Goal: Information Seeking & Learning: Learn about a topic

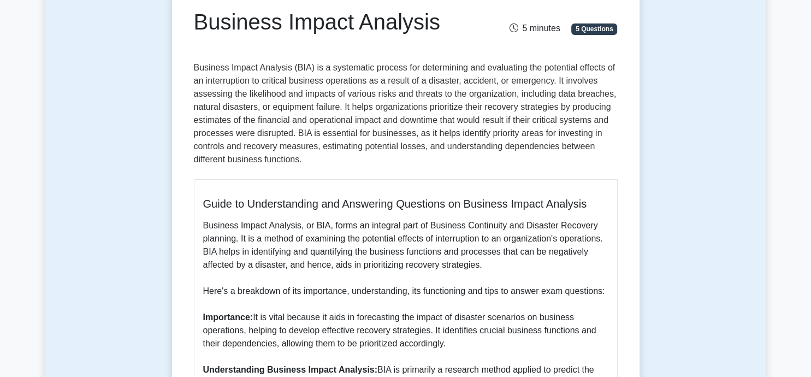
scroll to position [121, 0]
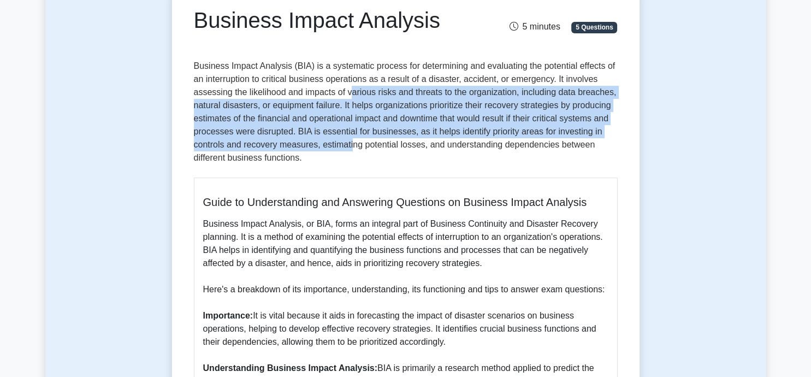
drag, startPoint x: 352, startPoint y: 92, endPoint x: 351, endPoint y: 149, distance: 57.4
click at [351, 149] on p "Business Impact Analysis (BIA) is a systematic process for determining and eval…" at bounding box center [406, 114] width 424 height 109
click at [296, 118] on p "Business Impact Analysis (BIA) is a systematic process for determining and eval…" at bounding box center [406, 114] width 424 height 109
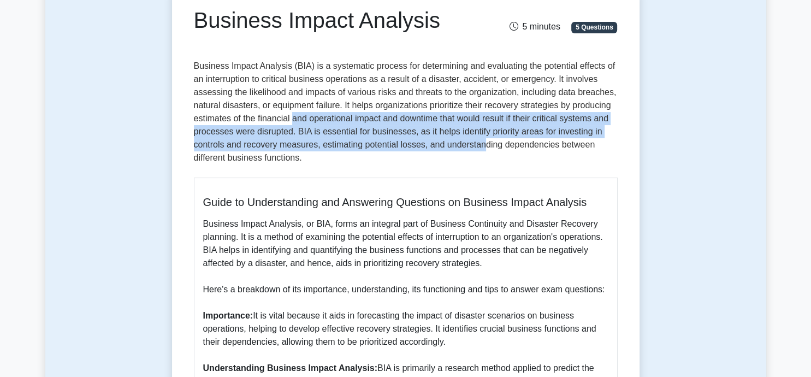
drag, startPoint x: 293, startPoint y: 114, endPoint x: 484, endPoint y: 143, distance: 192.9
click at [484, 143] on p "Business Impact Analysis (BIA) is a systematic process for determining and eval…" at bounding box center [406, 114] width 424 height 109
click at [476, 142] on p "Business Impact Analysis (BIA) is a systematic process for determining and eval…" at bounding box center [406, 114] width 424 height 109
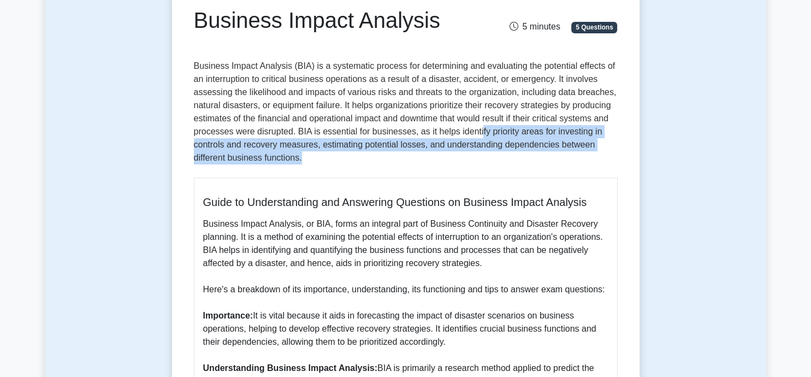
drag, startPoint x: 473, startPoint y: 142, endPoint x: 335, endPoint y: 153, distance: 138.6
click at [335, 153] on p "Business Impact Analysis (BIA) is a systematic process for determining and eval…" at bounding box center [406, 114] width 424 height 109
click at [328, 146] on p "Business Impact Analysis (BIA) is a systematic process for determining and eval…" at bounding box center [406, 114] width 424 height 109
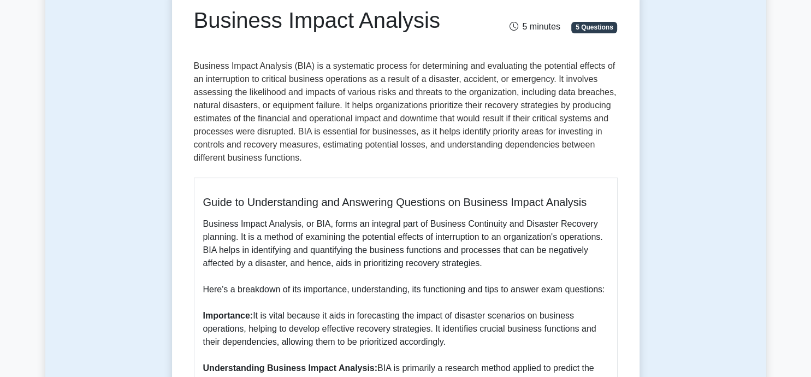
click at [367, 130] on p "Business Impact Analysis (BIA) is a systematic process for determining and eval…" at bounding box center [406, 114] width 424 height 109
click at [228, 98] on p "Business Impact Analysis (BIA) is a systematic process for determining and eval…" at bounding box center [406, 114] width 424 height 109
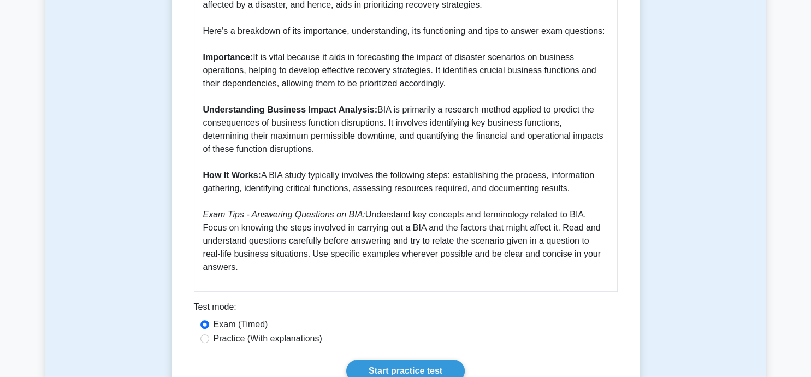
click at [278, 129] on p "Business Impact Analysis, or BIA, forms an integral part of Business Continuity…" at bounding box center [405, 116] width 405 height 315
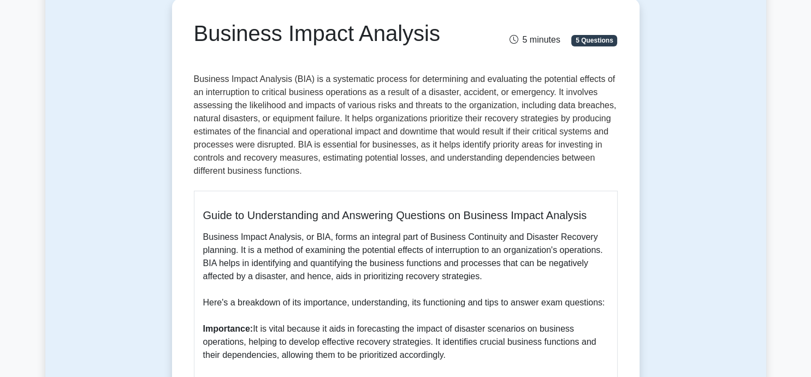
scroll to position [91, 0]
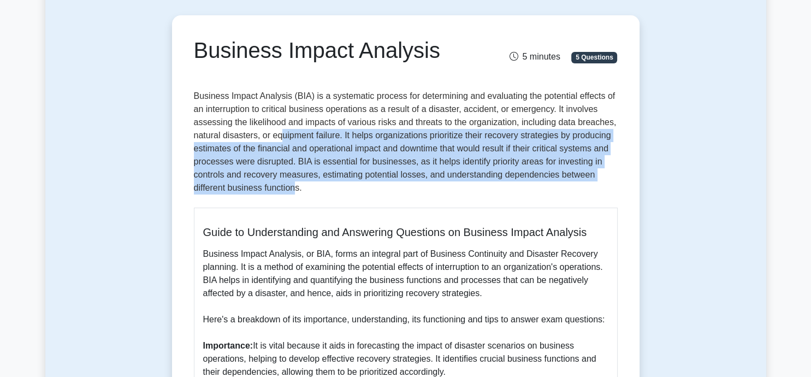
drag, startPoint x: 283, startPoint y: 131, endPoint x: 296, endPoint y: 186, distance: 56.2
click at [296, 186] on p "Business Impact Analysis (BIA) is a systematic process for determining and eval…" at bounding box center [406, 144] width 424 height 109
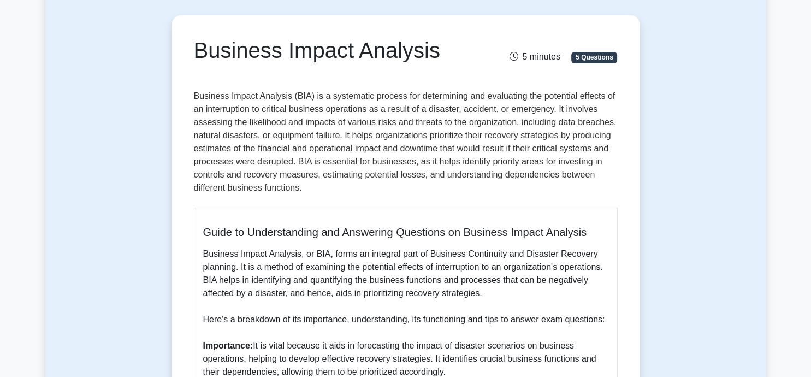
click at [279, 143] on p "Business Impact Analysis (BIA) is a systematic process for determining and eval…" at bounding box center [406, 144] width 424 height 109
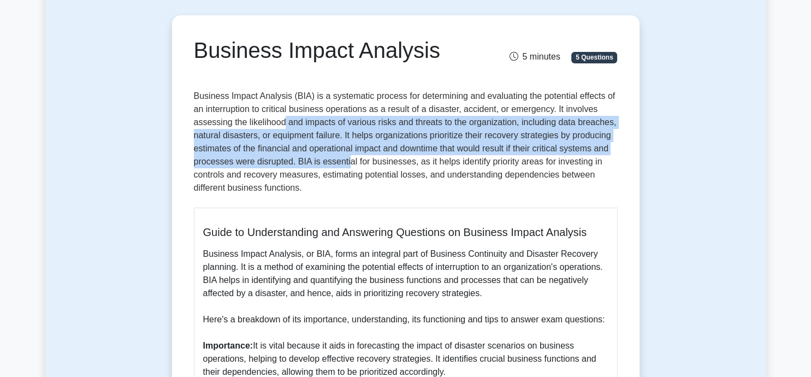
drag, startPoint x: 333, startPoint y: 147, endPoint x: 346, endPoint y: 165, distance: 22.6
click at [346, 165] on p "Business Impact Analysis (BIA) is a systematic process for determining and eval…" at bounding box center [406, 144] width 424 height 109
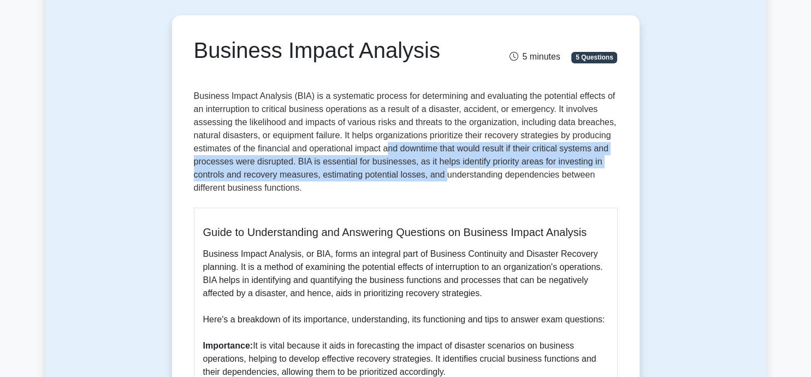
drag, startPoint x: 389, startPoint y: 149, endPoint x: 443, endPoint y: 173, distance: 58.7
click at [443, 173] on p "Business Impact Analysis (BIA) is a systematic process for determining and eval…" at bounding box center [406, 144] width 424 height 109
click at [326, 164] on p "Business Impact Analysis (BIA) is a systematic process for determining and eval…" at bounding box center [406, 144] width 424 height 109
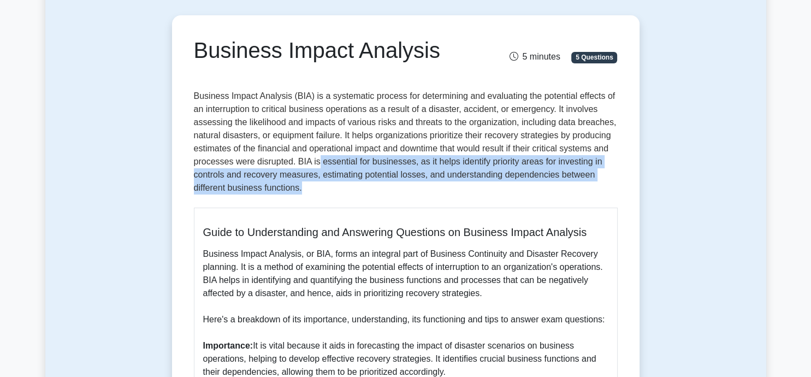
drag, startPoint x: 317, startPoint y: 160, endPoint x: 373, endPoint y: 182, distance: 59.8
click at [373, 182] on p "Business Impact Analysis (BIA) is a systematic process for determining and eval…" at bounding box center [406, 144] width 424 height 109
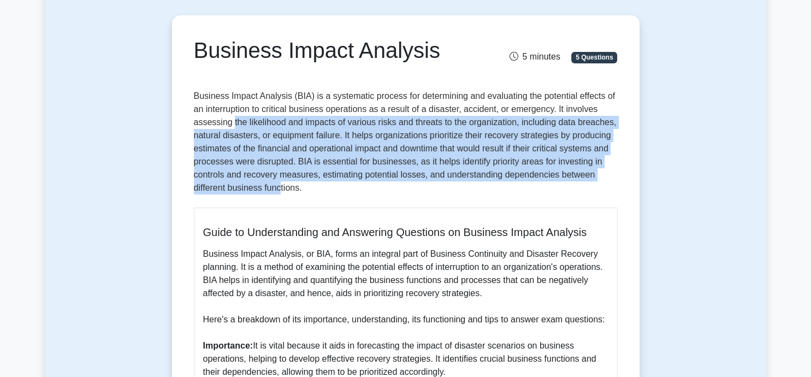
drag, startPoint x: 232, startPoint y: 119, endPoint x: 279, endPoint y: 194, distance: 88.8
click at [279, 194] on p "Business Impact Analysis (BIA) is a systematic process for determining and eval…" at bounding box center [406, 144] width 424 height 109
click at [389, 178] on p "Business Impact Analysis (BIA) is a systematic process for determining and eval…" at bounding box center [406, 144] width 424 height 109
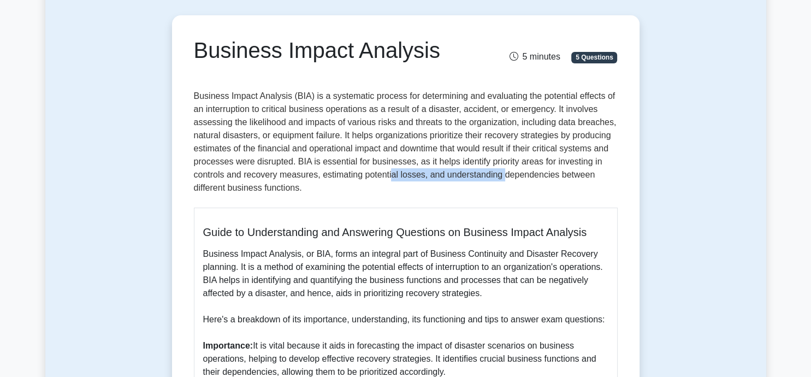
drag, startPoint x: 392, startPoint y: 175, endPoint x: 505, endPoint y: 175, distance: 112.5
click at [505, 175] on p "Business Impact Analysis (BIA) is a systematic process for determining and eval…" at bounding box center [406, 144] width 424 height 109
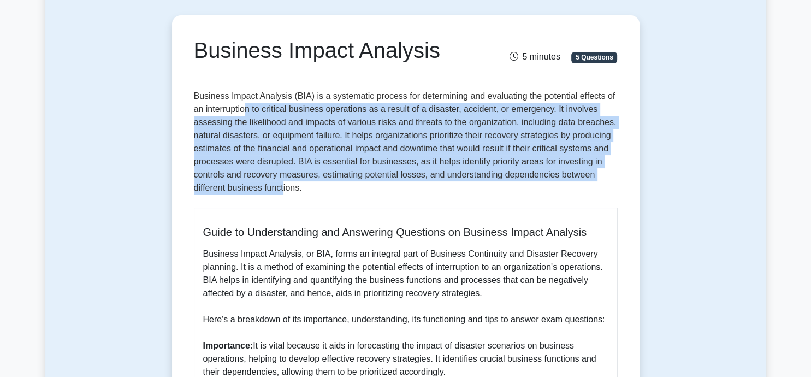
drag, startPoint x: 246, startPoint y: 117, endPoint x: 282, endPoint y: 186, distance: 77.2
click at [282, 186] on p "Business Impact Analysis (BIA) is a systematic process for determining and eval…" at bounding box center [406, 144] width 424 height 109
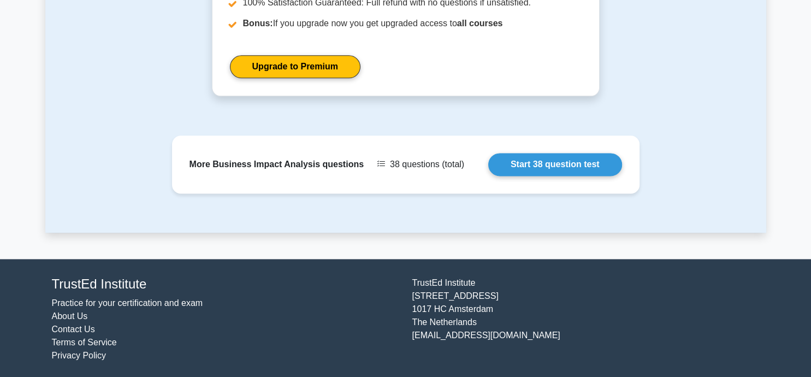
scroll to position [422, 0]
